Goal: Find specific page/section: Find specific page/section

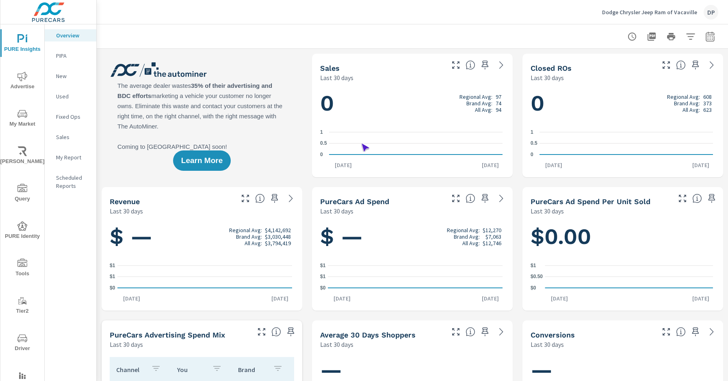
click at [21, 343] on span "Driver" at bounding box center [22, 343] width 39 height 20
